Goal: Task Accomplishment & Management: Manage account settings

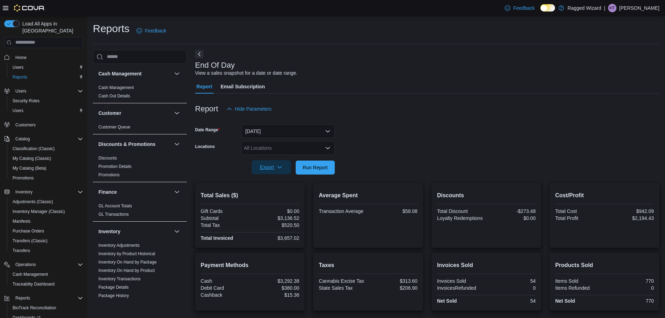
click at [259, 167] on span "Export" at bounding box center [271, 167] width 31 height 14
click at [268, 193] on span "Export to Pdf" at bounding box center [272, 196] width 31 height 6
click at [321, 168] on span "Run Report" at bounding box center [315, 167] width 25 height 7
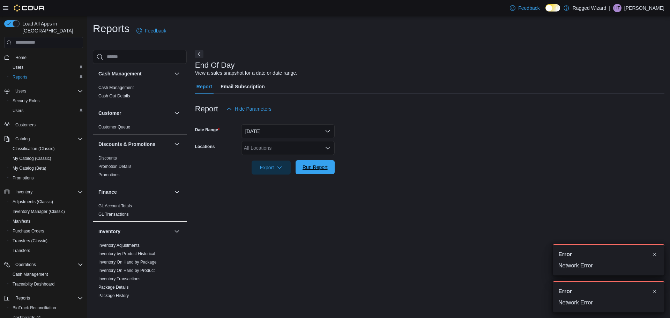
click at [328, 170] on span "Run Report" at bounding box center [315, 167] width 31 height 14
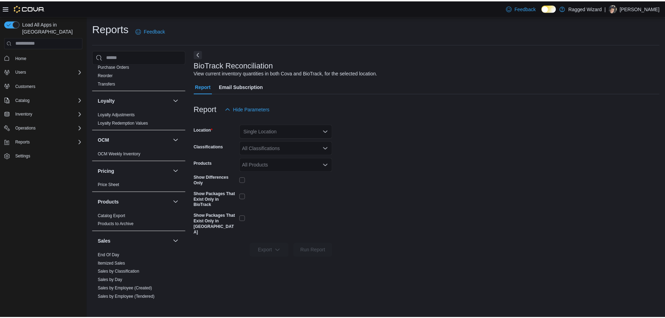
scroll to position [314, 0]
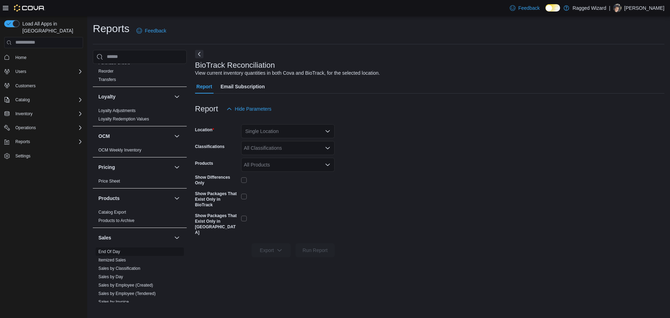
click at [110, 251] on link "End Of Day" at bounding box center [109, 251] width 22 height 5
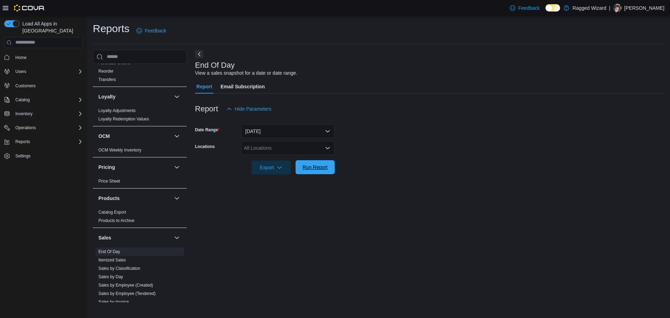
click at [314, 167] on span "Run Report" at bounding box center [315, 167] width 25 height 7
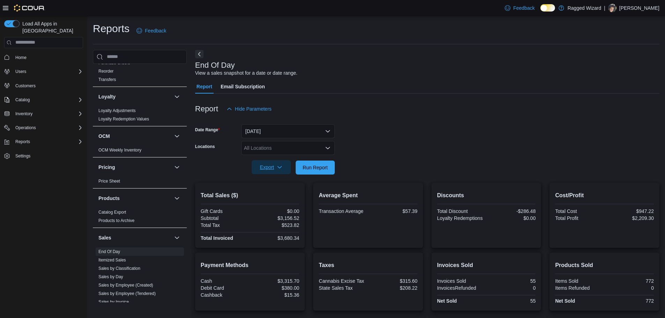
click at [260, 170] on span "Export" at bounding box center [271, 167] width 31 height 14
click at [261, 193] on span "Export to Pdf" at bounding box center [272, 196] width 31 height 6
click at [25, 125] on span "Operations" at bounding box center [25, 128] width 21 height 6
click at [25, 135] on span "Cash Management" at bounding box center [30, 138] width 35 height 6
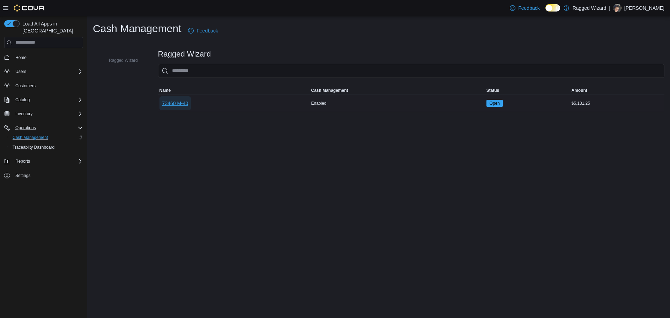
click at [177, 103] on span "73460 M-40" at bounding box center [175, 103] width 26 height 7
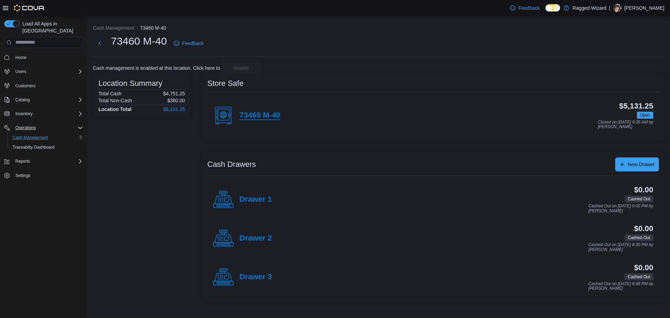
click at [271, 118] on h4 "73460 M-40" at bounding box center [260, 115] width 41 height 9
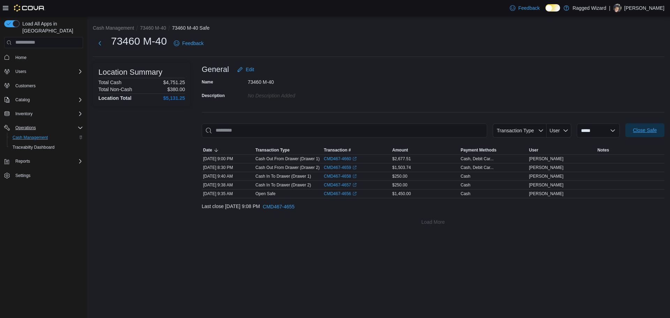
click at [642, 133] on span "Close Safe" at bounding box center [645, 130] width 24 height 7
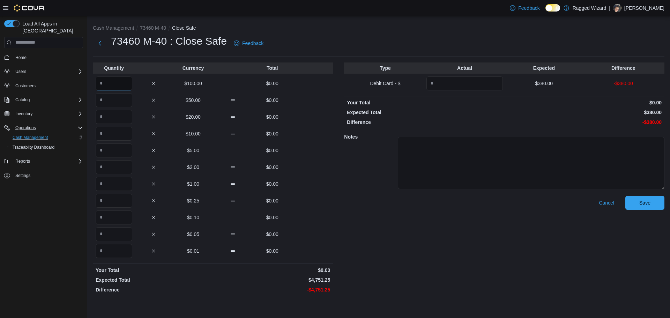
click at [121, 84] on input "Quantity" at bounding box center [114, 83] width 37 height 14
type input "**"
click at [114, 98] on input "Quantity" at bounding box center [114, 100] width 37 height 14
type input "*"
click at [448, 83] on input "Quantity" at bounding box center [465, 83] width 76 height 14
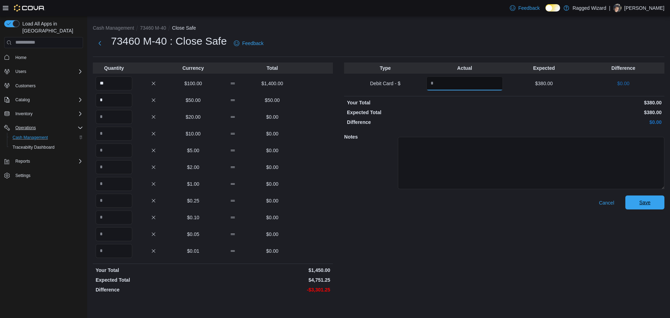
type input "***"
click at [640, 206] on span "Save" at bounding box center [645, 202] width 11 height 7
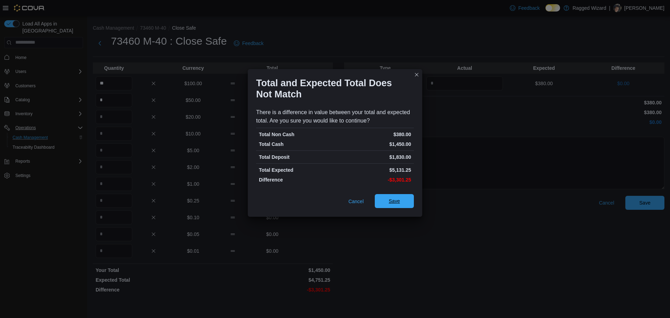
click at [403, 207] on span "Save" at bounding box center [394, 201] width 31 height 14
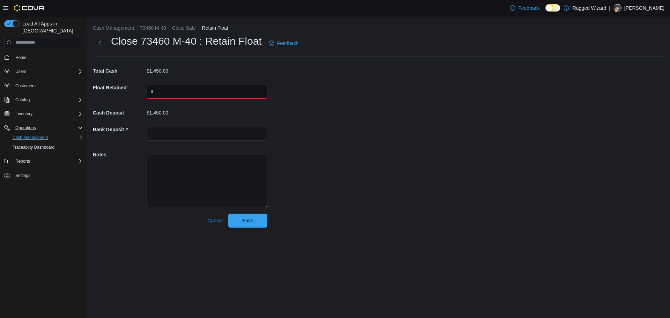
click at [206, 90] on input "text" at bounding box center [207, 92] width 121 height 14
type input "****"
click at [247, 224] on span "Save" at bounding box center [248, 220] width 31 height 14
